Goal: Transaction & Acquisition: Purchase product/service

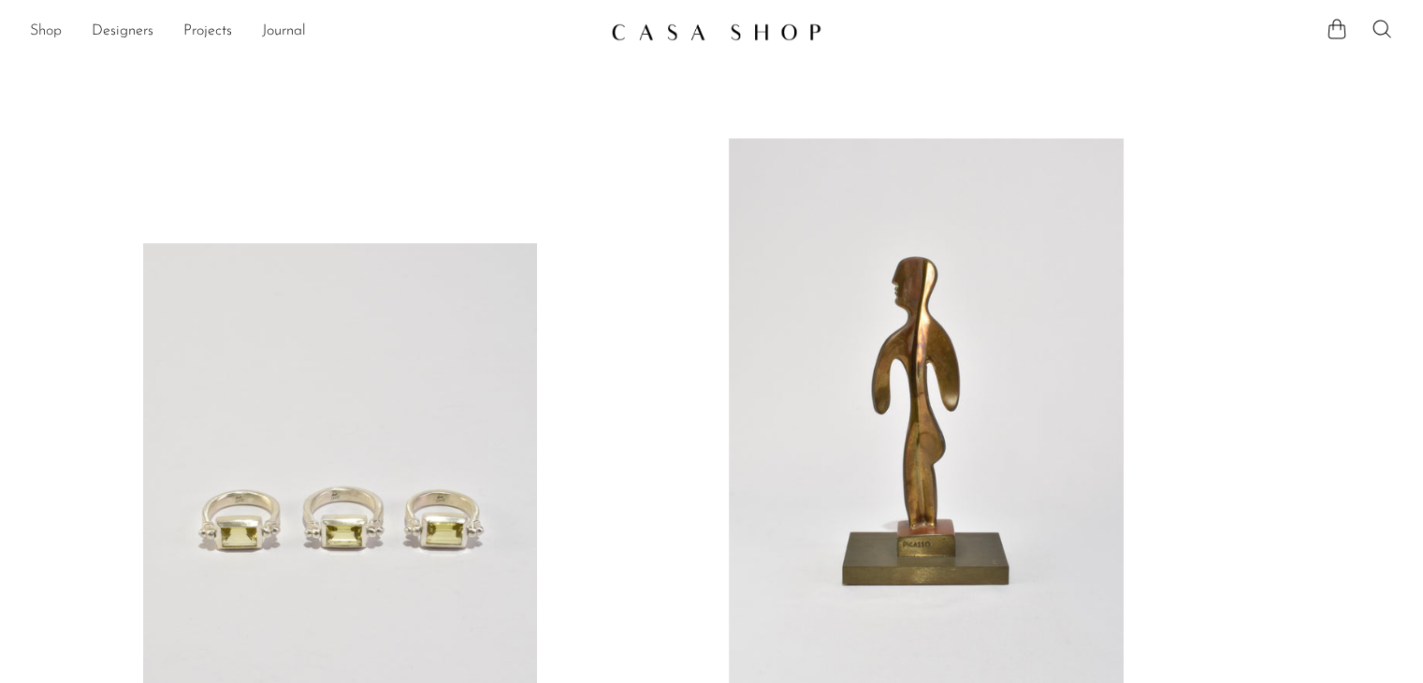
click at [53, 31] on link "Shop" at bounding box center [46, 32] width 32 height 24
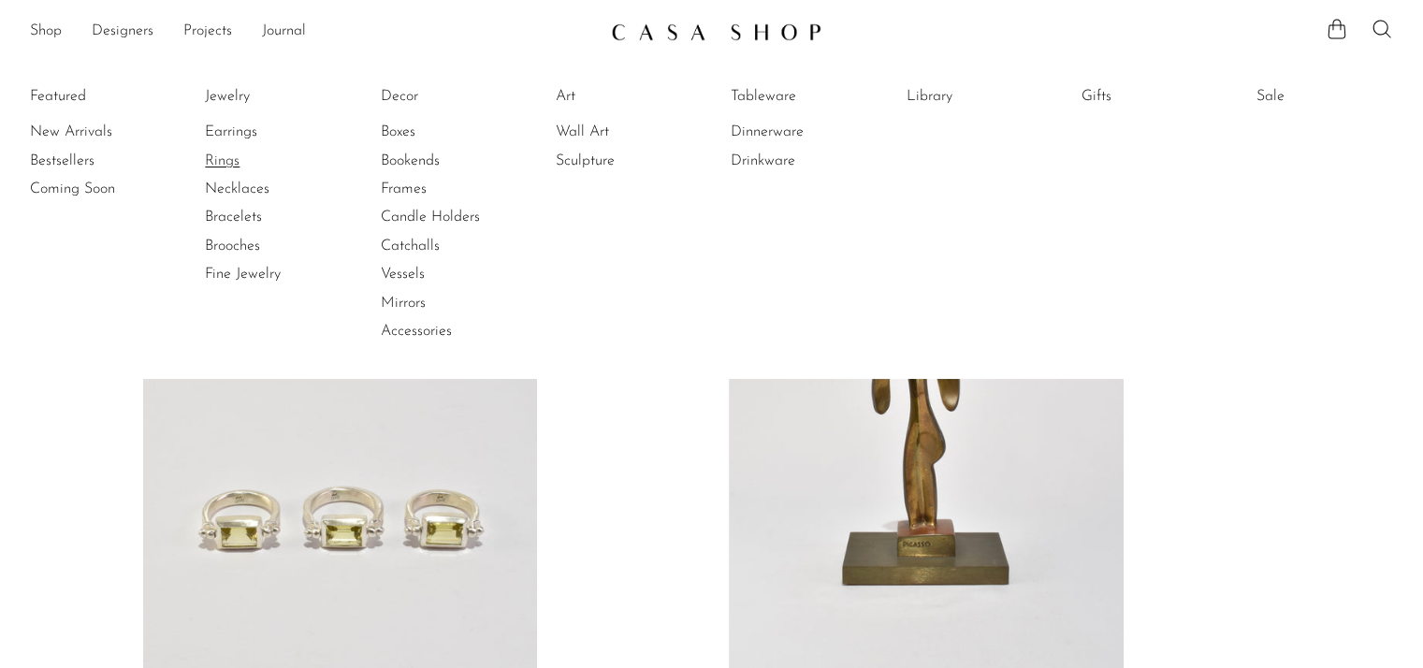
click at [221, 163] on link "Rings" at bounding box center [275, 161] width 140 height 21
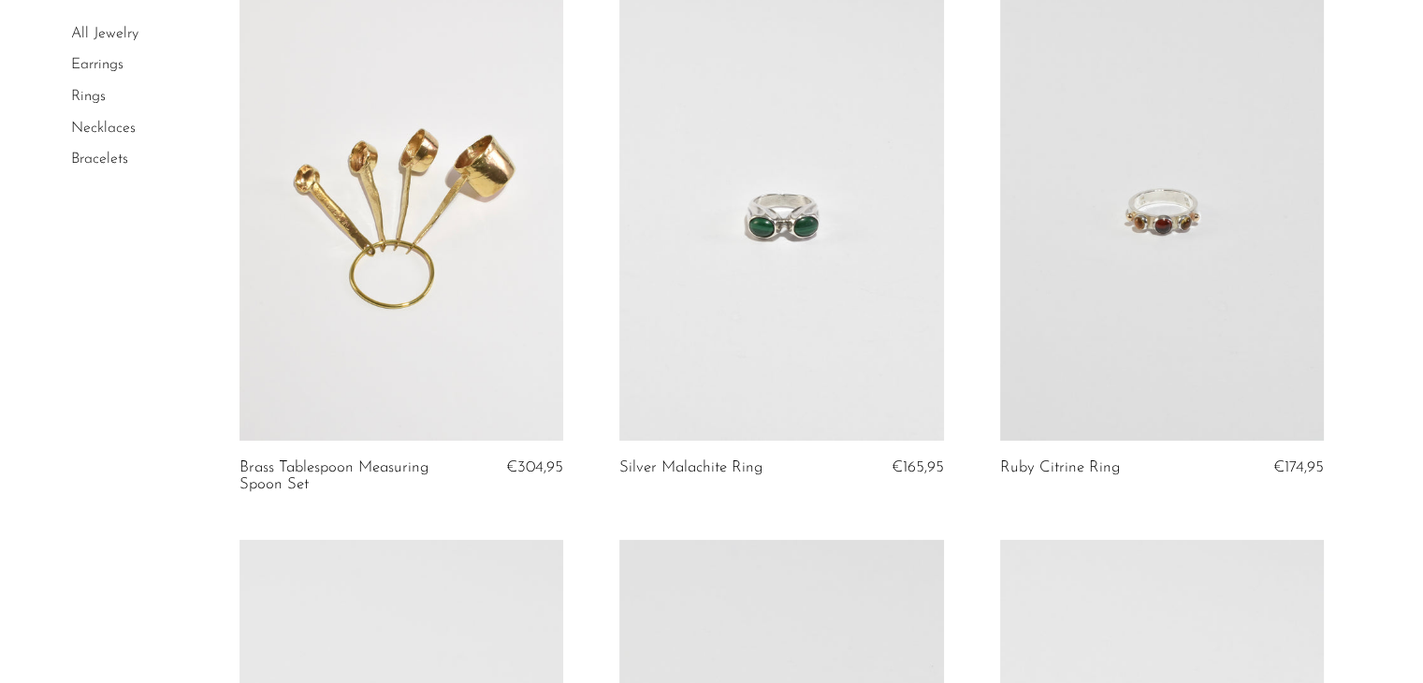
scroll to position [187, 0]
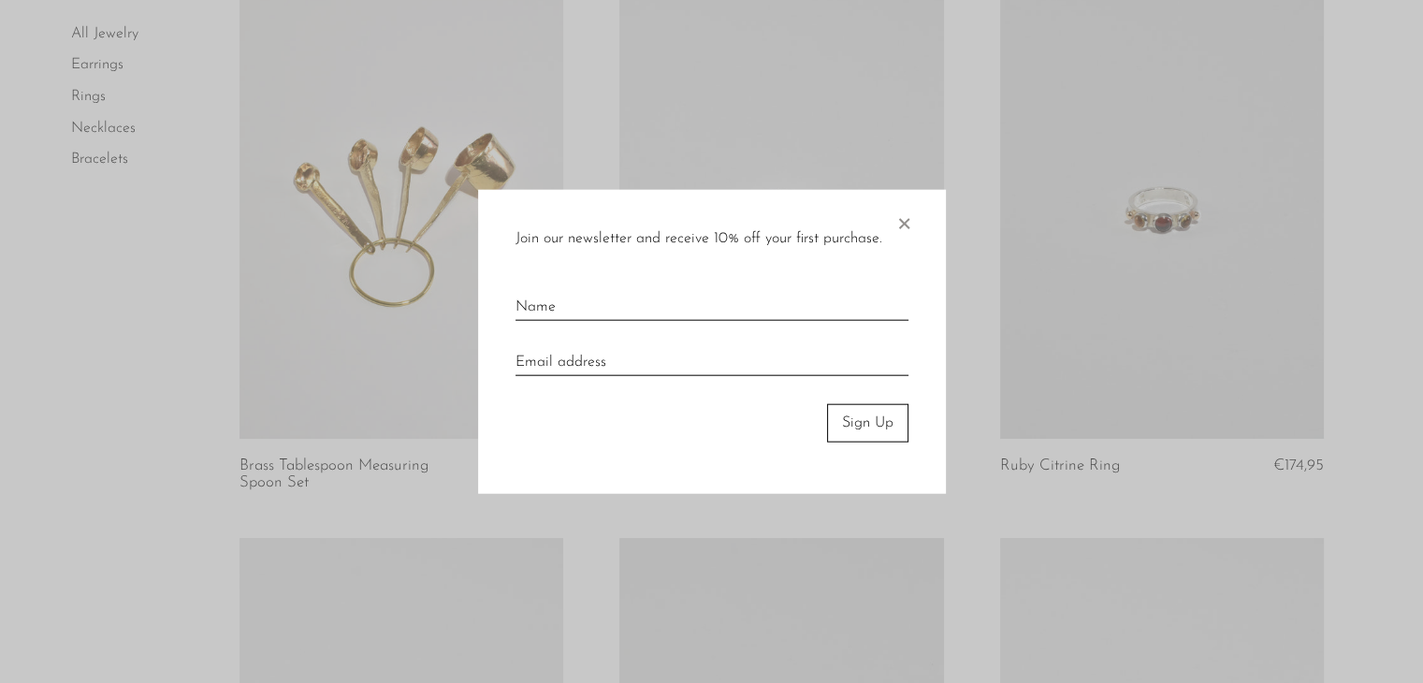
click at [908, 219] on span "×" at bounding box center [903, 220] width 19 height 60
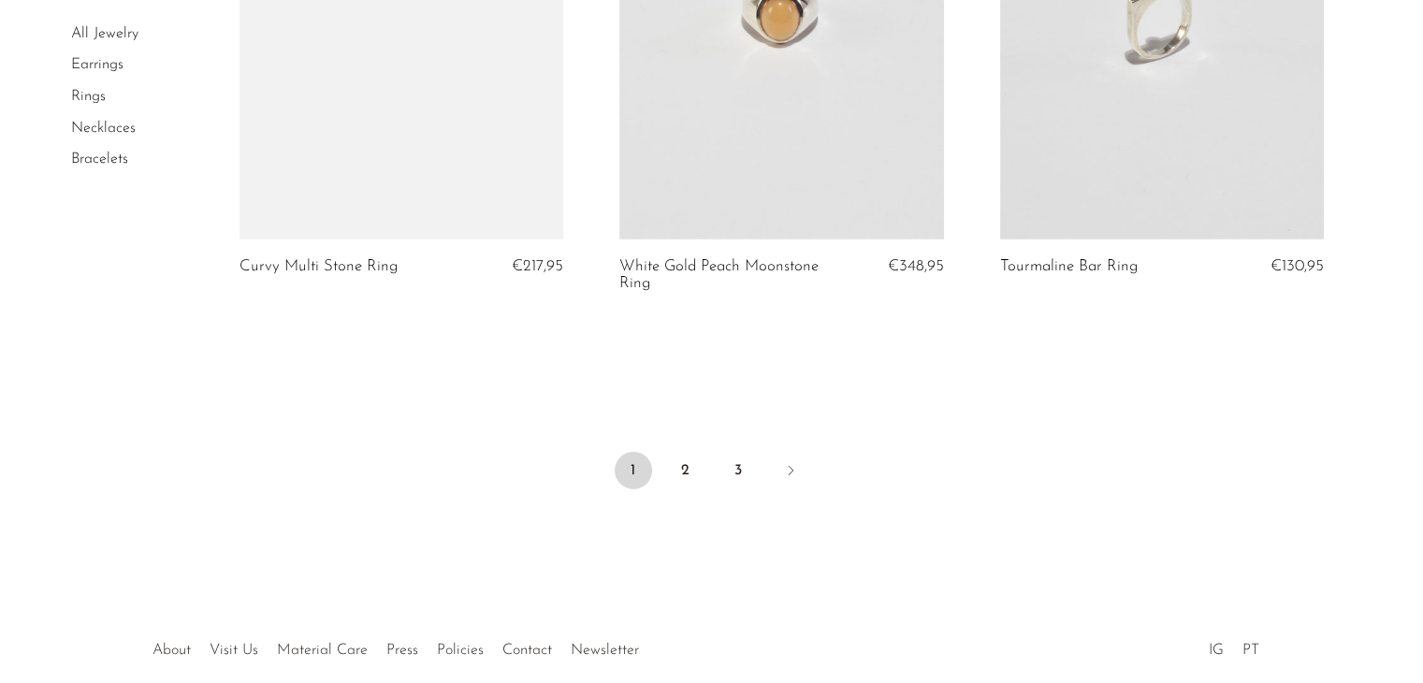
scroll to position [5237, 0]
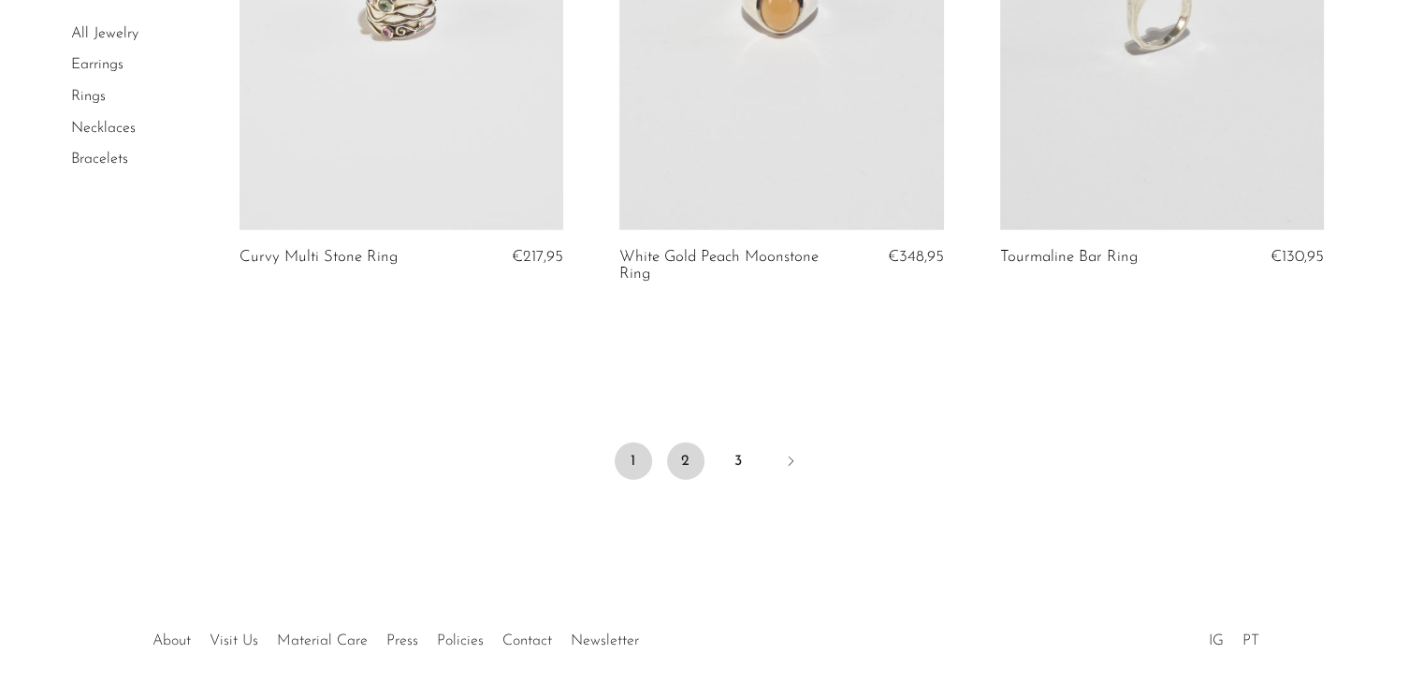
click at [678, 447] on link "2" at bounding box center [685, 460] width 37 height 37
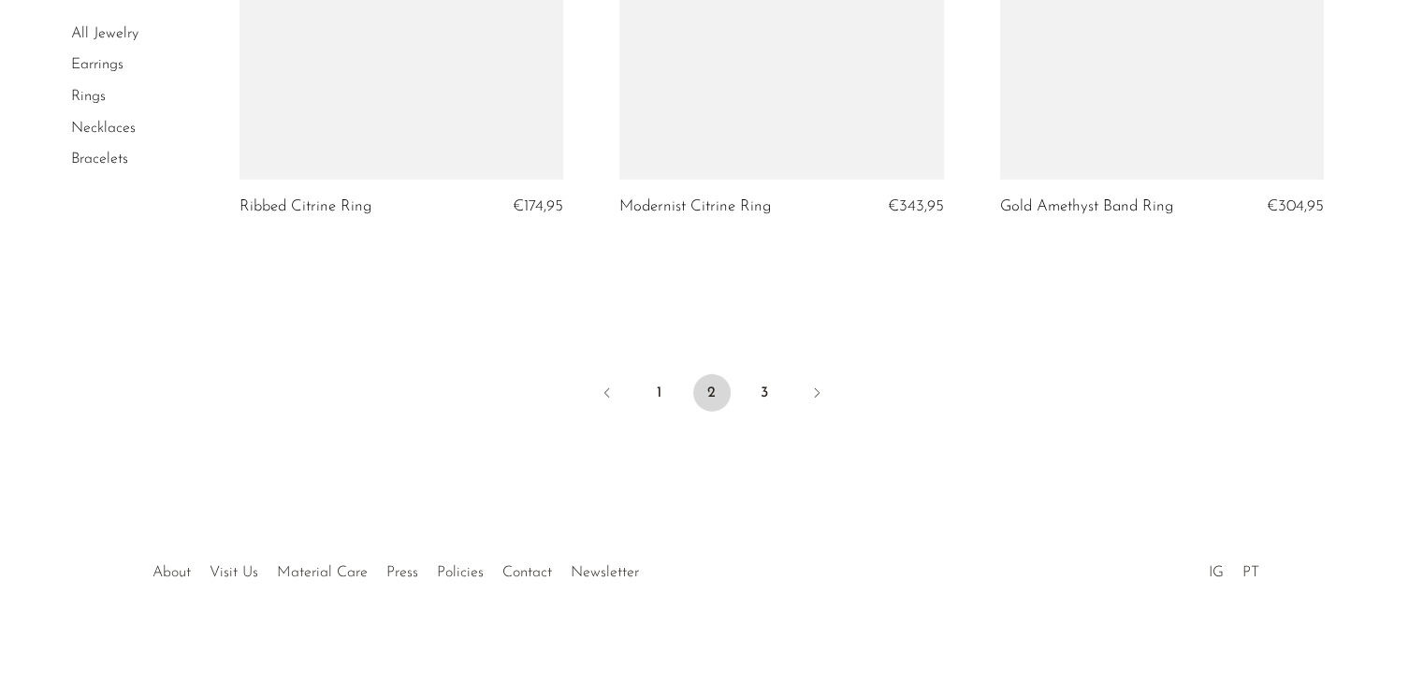
scroll to position [5821, 0]
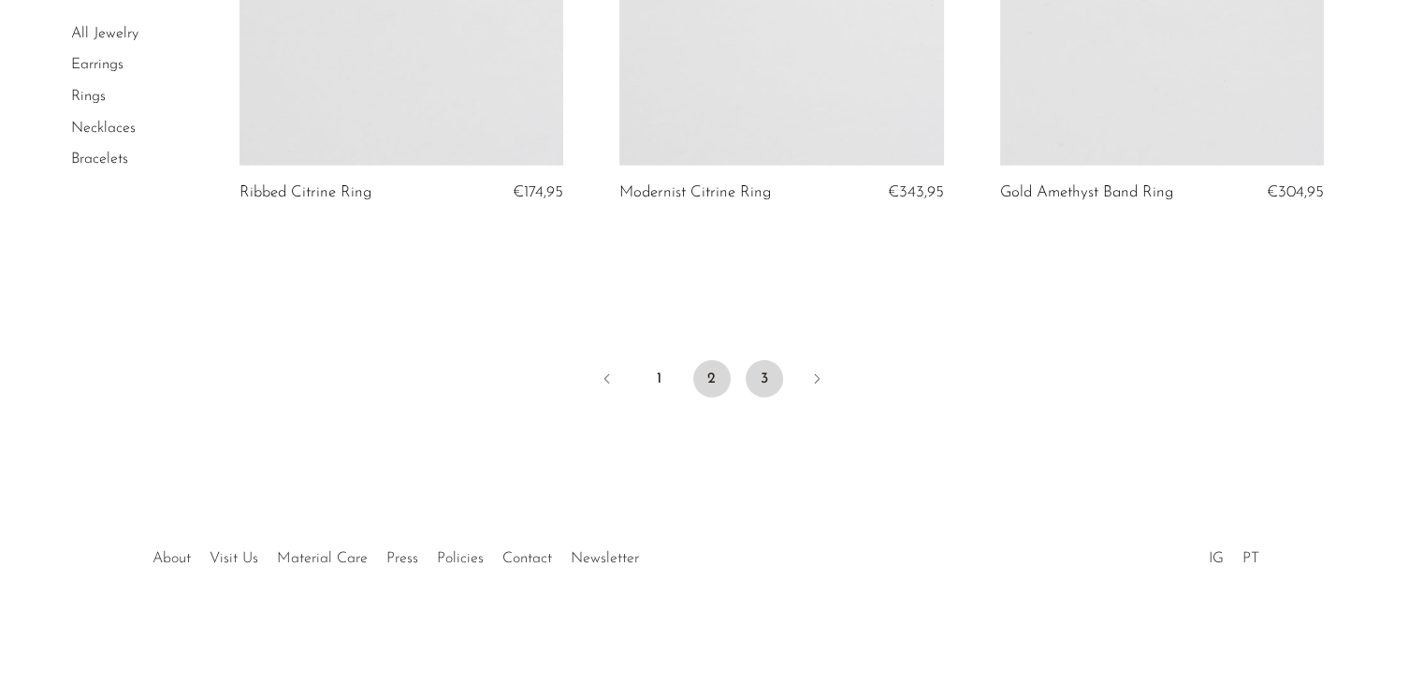
click at [758, 374] on link "3" at bounding box center [763, 378] width 37 height 37
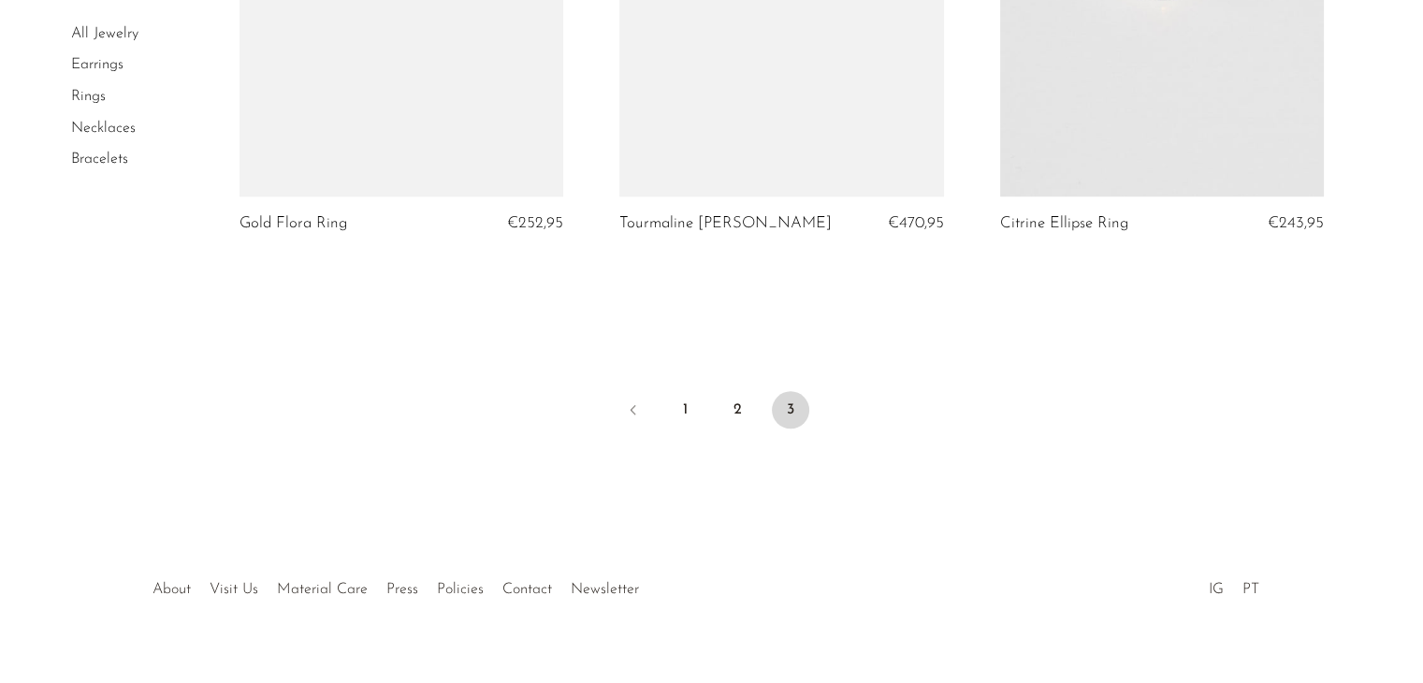
scroll to position [2058, 0]
